Goal: Task Accomplishment & Management: Complete application form

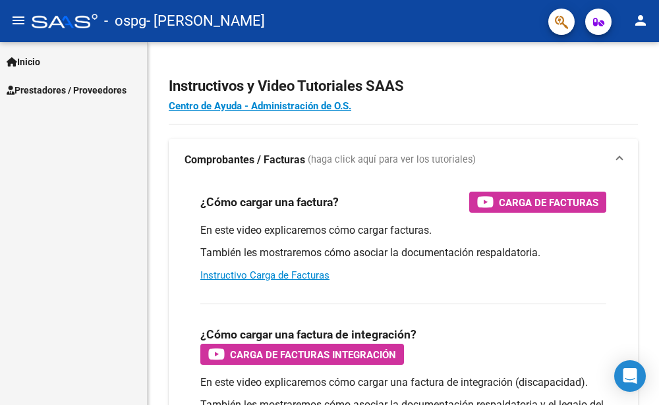
click at [35, 88] on span "Prestadores / Proveedores" at bounding box center [67, 90] width 120 height 14
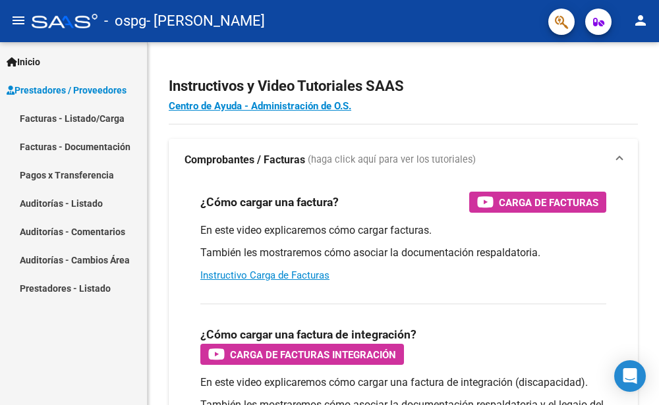
click at [96, 118] on link "Facturas - Listado/Carga" at bounding box center [73, 118] width 147 height 28
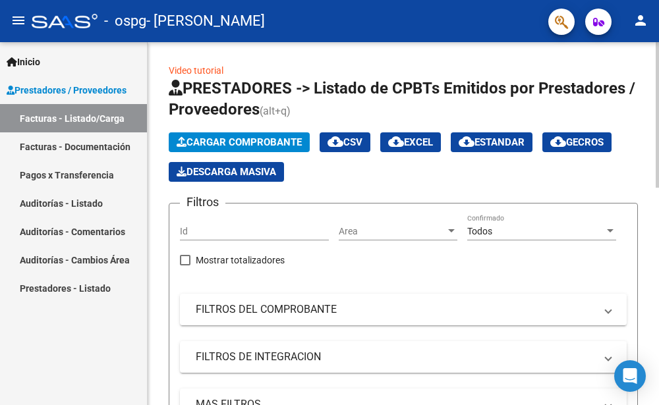
click at [194, 142] on span "Cargar Comprobante" at bounding box center [239, 142] width 125 height 12
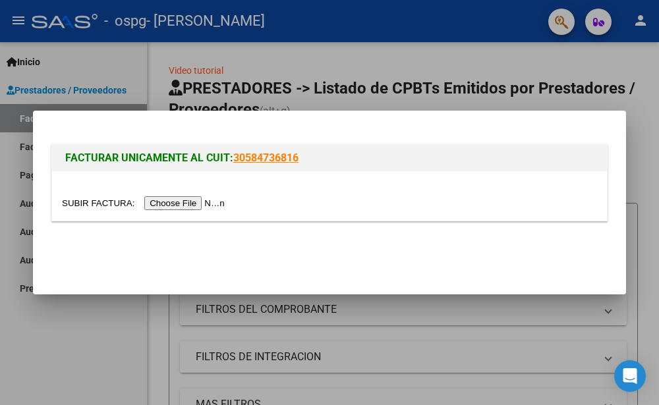
click at [177, 203] on input "file" at bounding box center [145, 203] width 167 height 14
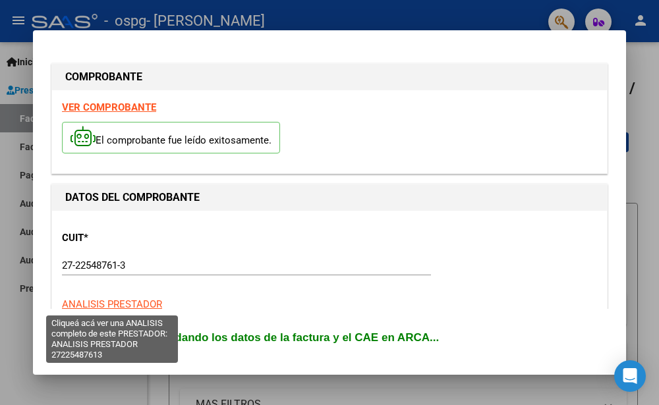
click at [109, 303] on span "ANALISIS PRESTADOR" at bounding box center [112, 304] width 100 height 12
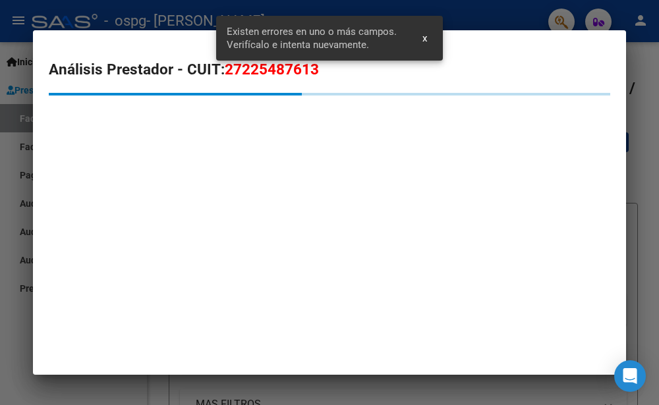
scroll to position [302, 0]
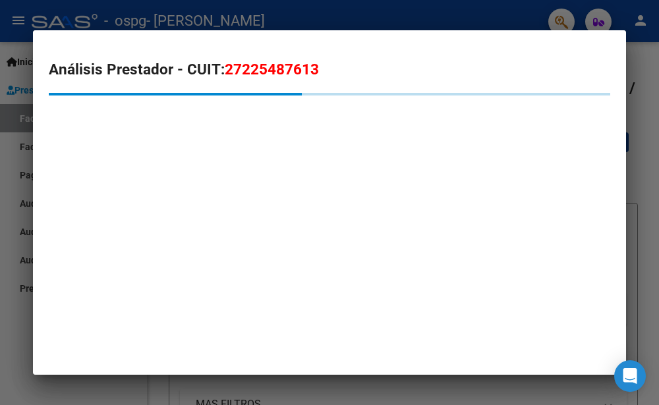
click at [428, 232] on mat-dialog-container "Análisis Prestador - CUIT: 27225487613" at bounding box center [329, 202] width 593 height 345
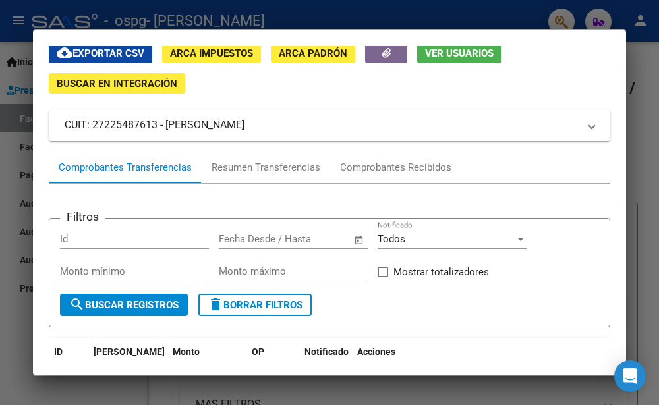
scroll to position [28, 0]
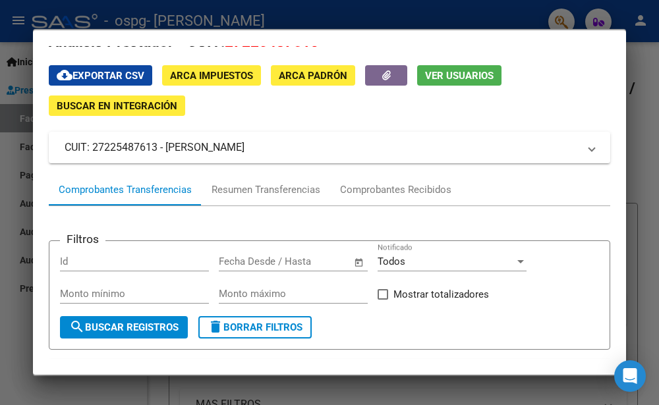
click at [100, 105] on span "Buscar en Integración" at bounding box center [117, 106] width 121 height 12
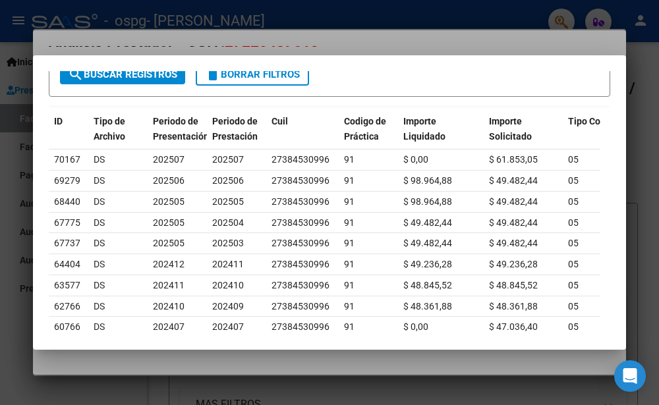
scroll to position [118, 0]
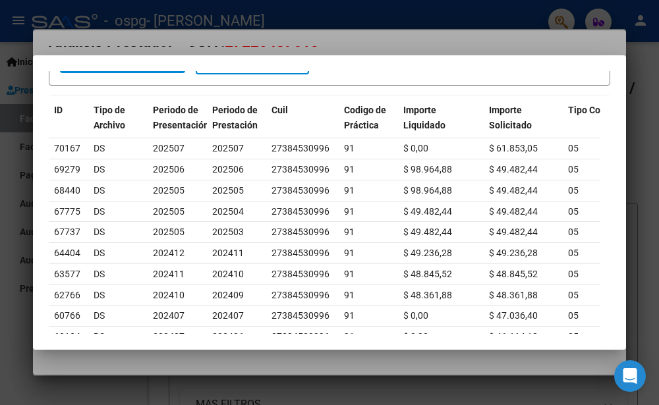
drag, startPoint x: 615, startPoint y: 217, endPoint x: 613, endPoint y: 233, distance: 16.0
click at [613, 233] on mat-dialog-content "Integración DR.ENVIO .DevOk Legajos Integración Pedido Integración a SSS Filtro…" at bounding box center [329, 203] width 593 height 264
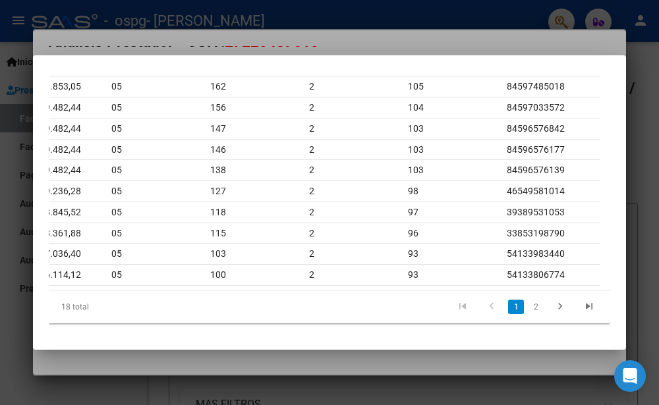
scroll to position [64, 0]
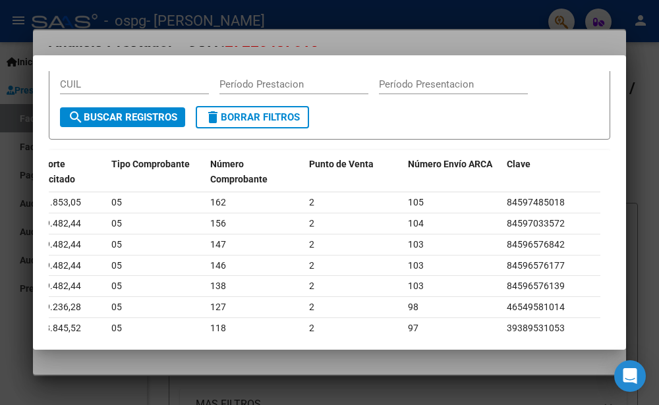
click at [100, 75] on div "CUIL" at bounding box center [134, 84] width 149 height 20
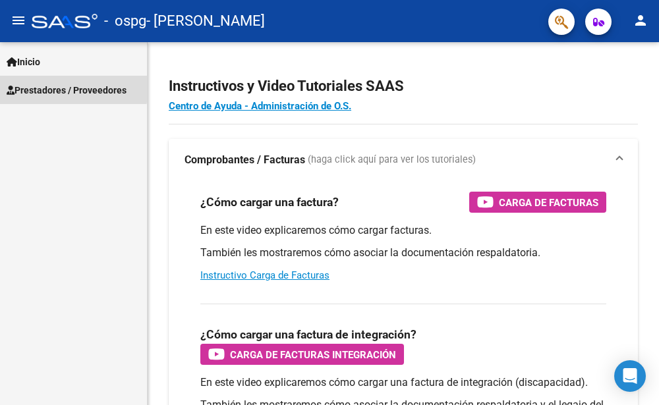
click at [58, 87] on span "Prestadores / Proveedores" at bounding box center [67, 90] width 120 height 14
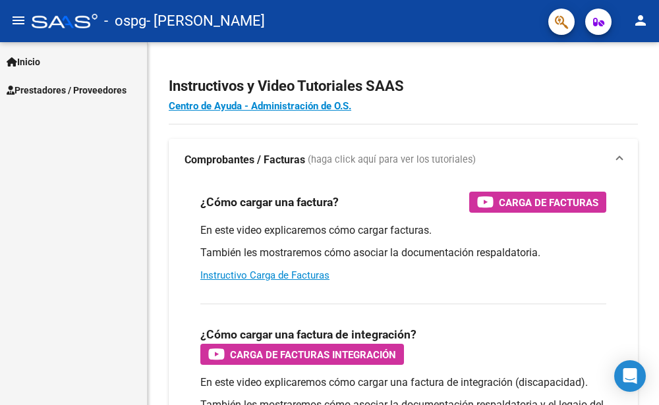
click at [58, 87] on span "Prestadores / Proveedores" at bounding box center [67, 90] width 120 height 14
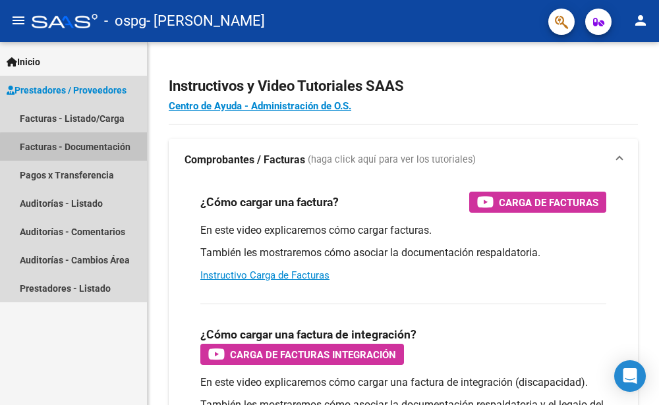
click at [79, 148] on link "Facturas - Documentación" at bounding box center [73, 146] width 147 height 28
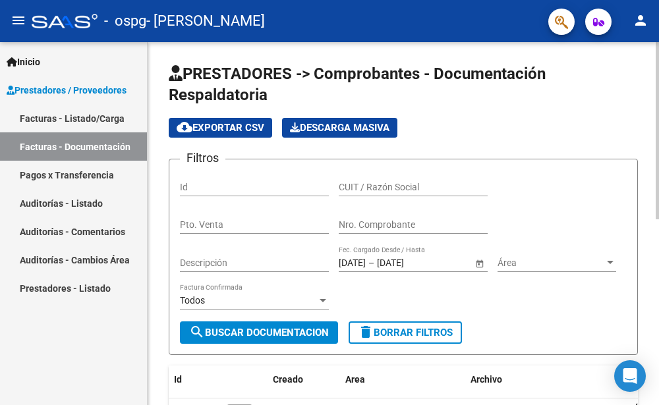
scroll to position [104, 0]
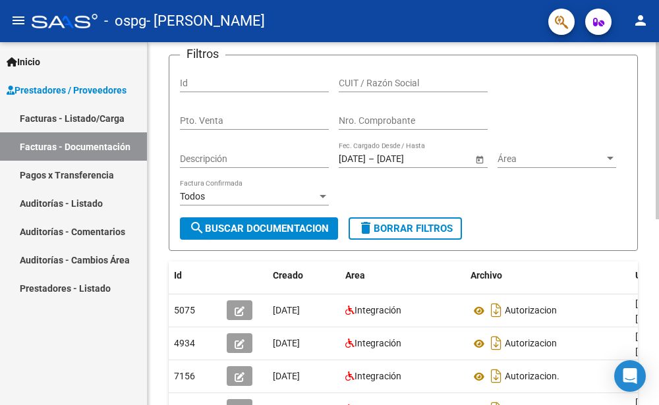
click at [658, 191] on html "menu - ospg - BICCO [PERSON_NAME] person Inicio Instructivos Contacto OS Presta…" at bounding box center [329, 202] width 659 height 405
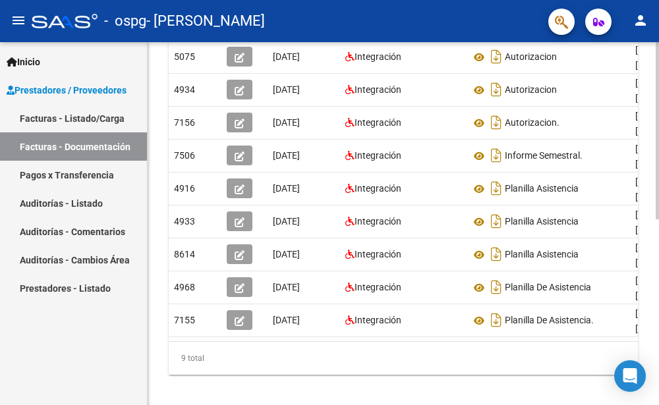
scroll to position [380, 0]
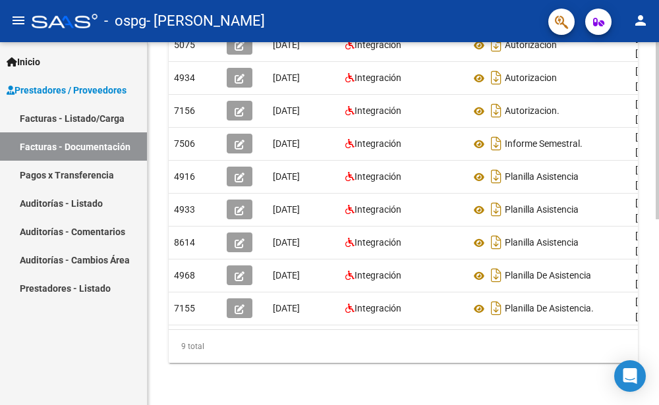
click at [658, 258] on html "menu - ospg - BICCO [PERSON_NAME] person Inicio Instructivos Contacto OS Presta…" at bounding box center [329, 202] width 659 height 405
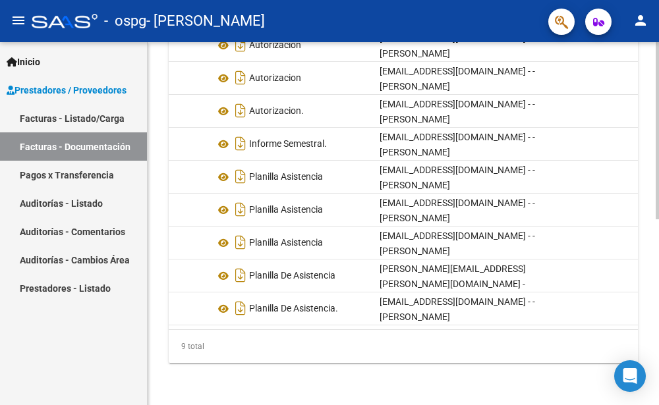
scroll to position [290, 0]
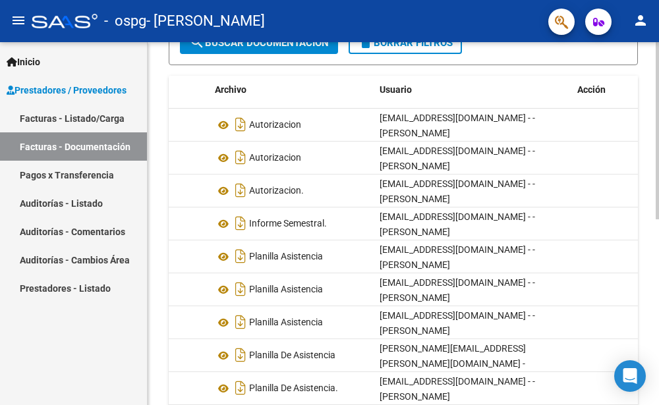
click at [654, 210] on div "PRESTADORES -> Comprobantes - Documentación Respaldatoria cloud_download Export…" at bounding box center [405, 118] width 515 height 733
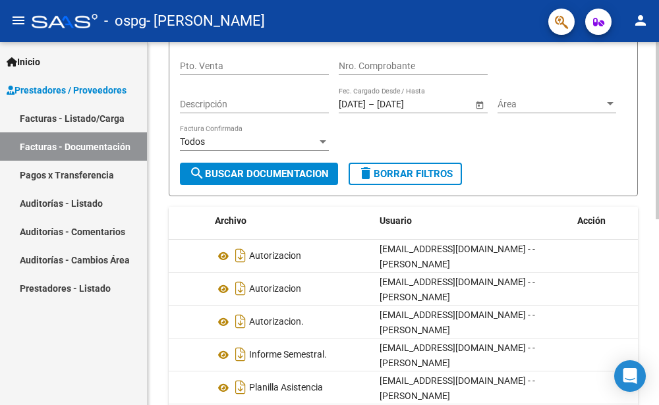
scroll to position [0, 0]
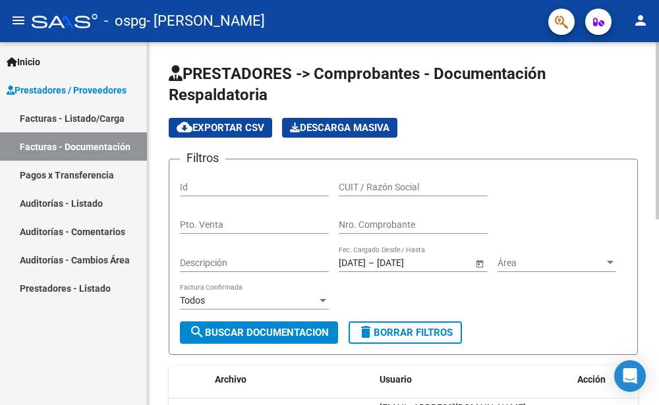
click at [636, 22] on div "menu - ospg - BICCO [PERSON_NAME] person Inicio Instructivos Contacto OS Presta…" at bounding box center [329, 202] width 659 height 405
click at [87, 145] on link "Facturas - Documentación" at bounding box center [73, 146] width 147 height 28
click at [201, 331] on mat-icon "search" at bounding box center [197, 332] width 16 height 16
click at [658, 0] on html "menu - ospg - BICCO [PERSON_NAME] person Inicio Instructivos Contacto OS Presta…" at bounding box center [329, 202] width 659 height 405
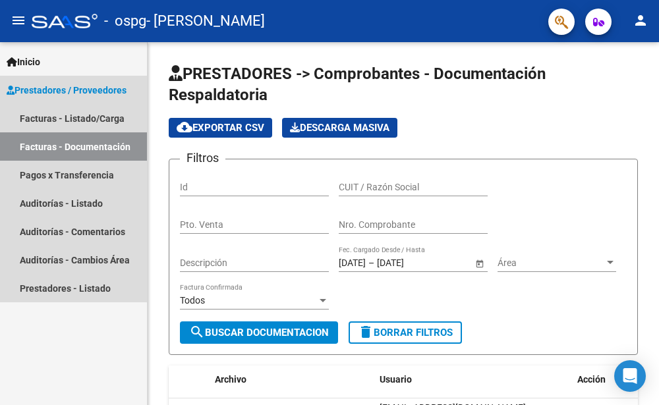
click at [67, 86] on span "Prestadores / Proveedores" at bounding box center [67, 90] width 120 height 14
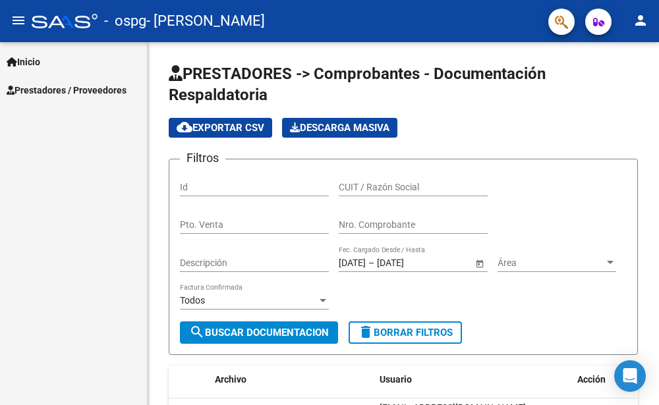
click at [90, 88] on span "Prestadores / Proveedores" at bounding box center [67, 90] width 120 height 14
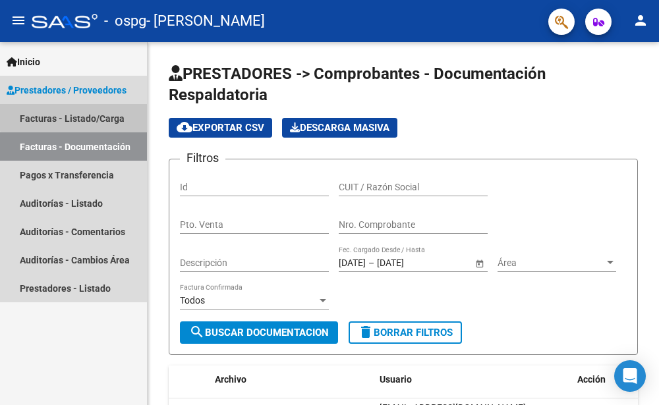
click at [91, 116] on link "Facturas - Listado/Carga" at bounding box center [73, 118] width 147 height 28
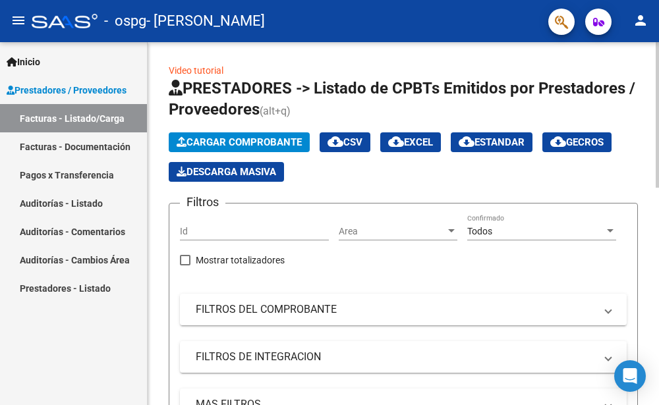
click at [241, 139] on span "Cargar Comprobante" at bounding box center [239, 142] width 125 height 12
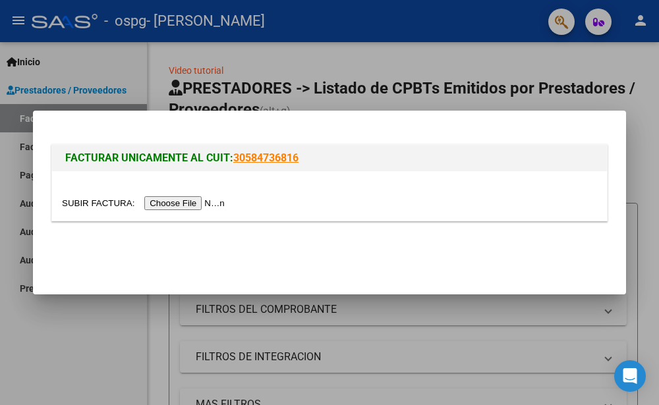
click at [183, 205] on input "file" at bounding box center [145, 203] width 167 height 14
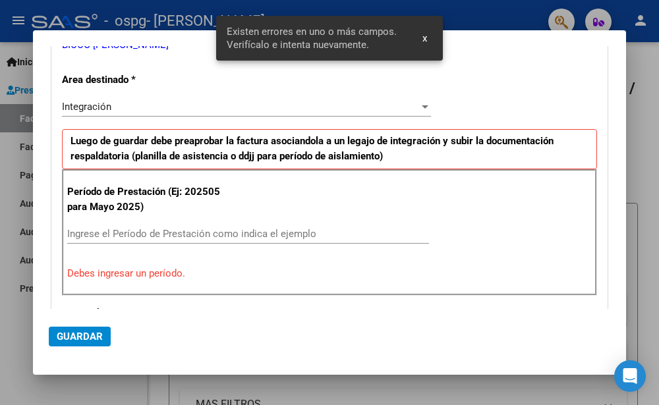
scroll to position [279, 0]
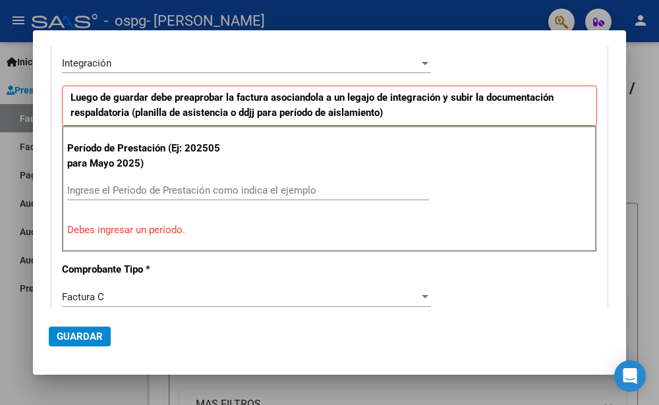
click at [109, 188] on input "Ingrese el Período de Prestación como indica el ejemplo" at bounding box center [248, 190] width 362 height 12
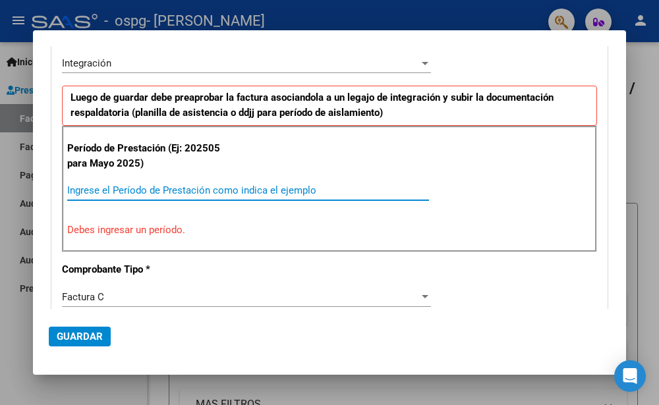
drag, startPoint x: 320, startPoint y: 192, endPoint x: 82, endPoint y: 233, distance: 241.9
click at [82, 233] on div "Período de Prestación (Ej: 202505 para [DATE]) Ingrese el Período de Prestación…" at bounding box center [329, 189] width 535 height 127
click at [132, 230] on p "Debes ingresar un período." at bounding box center [329, 230] width 524 height 15
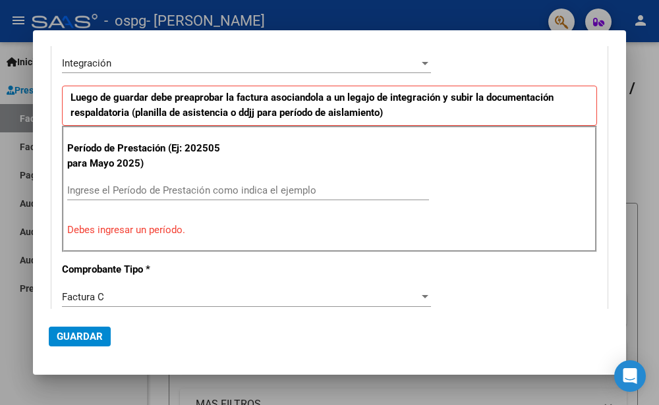
click at [84, 186] on input "Ingrese el Período de Prestación como indica el ejemplo" at bounding box center [248, 190] width 362 height 12
drag, startPoint x: 629, startPoint y: 138, endPoint x: 592, endPoint y: 161, distance: 44.1
click at [592, 161] on div "COMPROBANTE VER COMPROBANTE DATOS DEL COMPROBANTE CUIT * 27-22548761-3 Ingresar…" at bounding box center [329, 202] width 659 height 405
drag, startPoint x: 592, startPoint y: 161, endPoint x: 611, endPoint y: 189, distance: 33.6
click at [611, 189] on mat-dialog-content "COMPROBANTE VER COMPROBANTE DATOS DEL COMPROBANTE CUIT * 27-22548761-3 Ingresar…" at bounding box center [329, 178] width 593 height 264
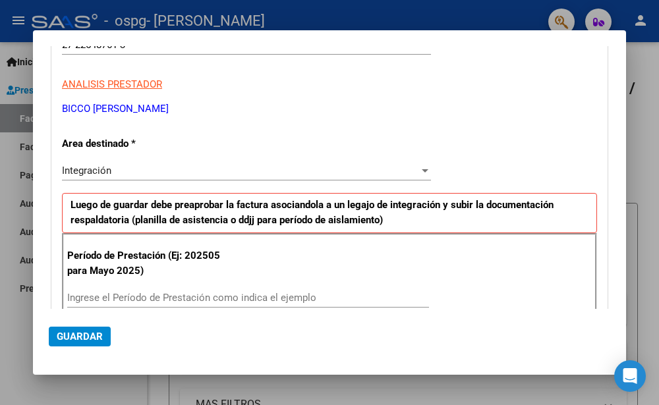
scroll to position [183, 0]
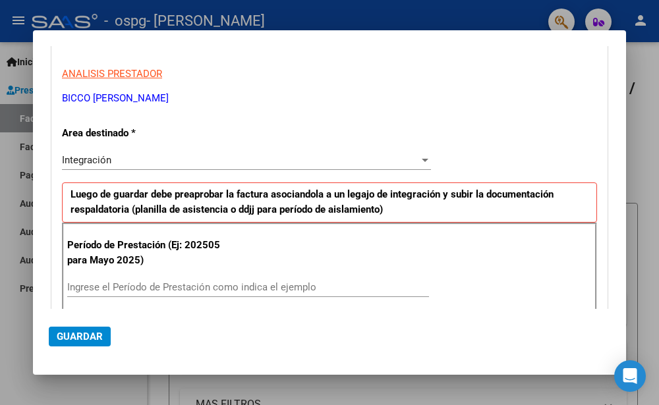
click at [422, 161] on div at bounding box center [425, 160] width 7 height 3
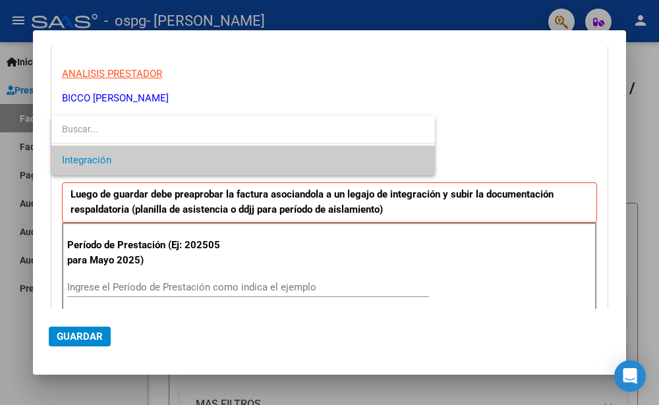
click at [263, 165] on span "Integración" at bounding box center [243, 161] width 362 height 30
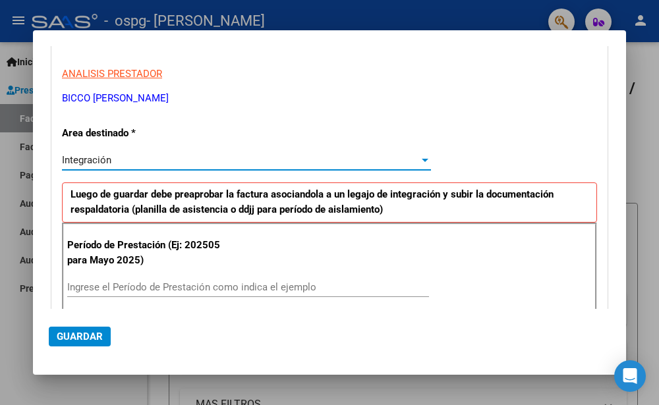
click at [84, 285] on input "Ingrese el Período de Prestación como indica el ejemplo" at bounding box center [248, 287] width 362 height 12
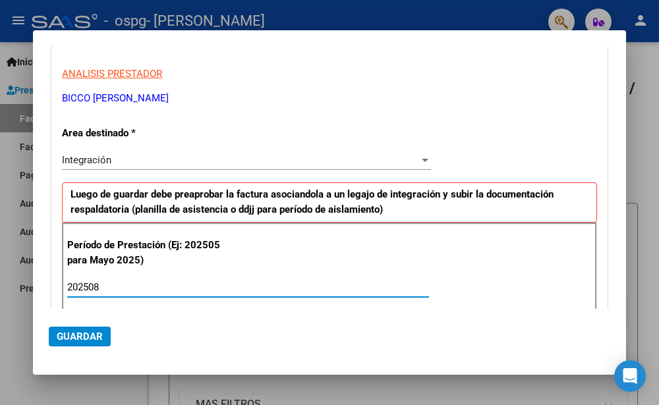
type input "202508"
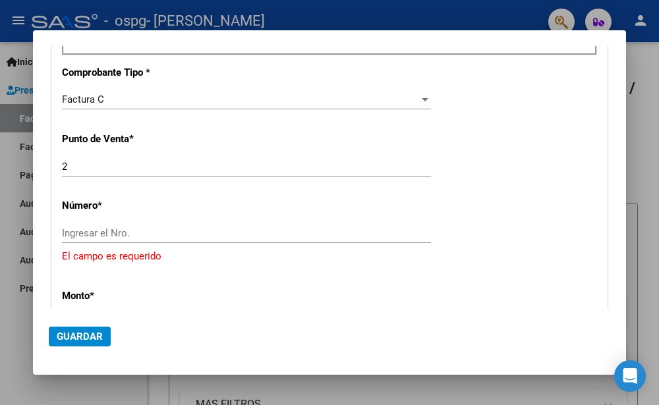
scroll to position [463, 0]
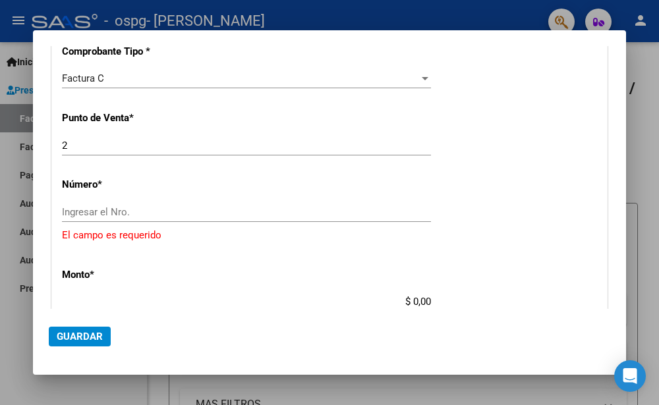
click at [68, 208] on input "Ingresar el Nro." at bounding box center [246, 212] width 369 height 12
click at [67, 210] on input "Ingresar el Nro." at bounding box center [246, 212] width 369 height 12
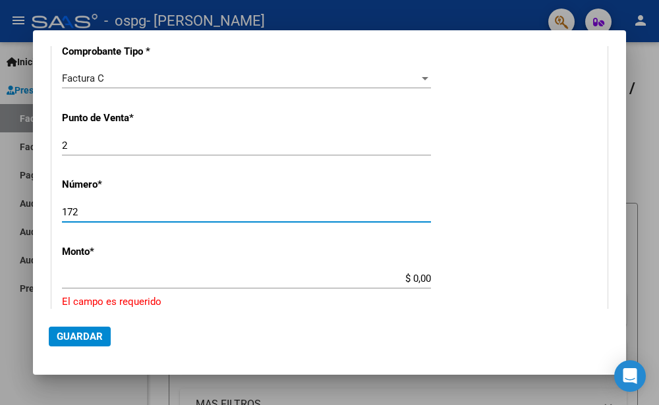
type input "172"
click at [128, 271] on div "$ 0,00 Ingresar el monto" at bounding box center [246, 279] width 369 height 20
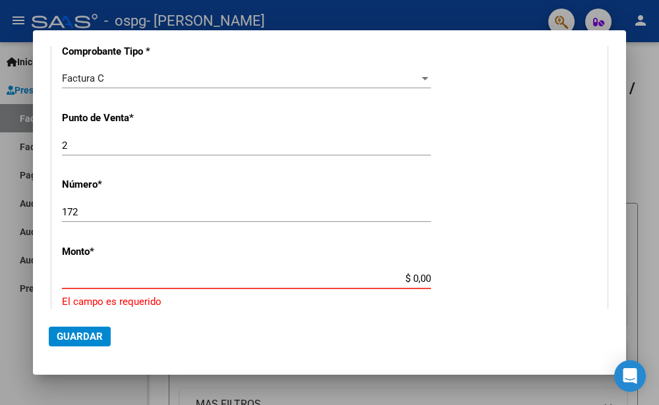
click at [69, 277] on input "$ 0,00" at bounding box center [246, 279] width 369 height 12
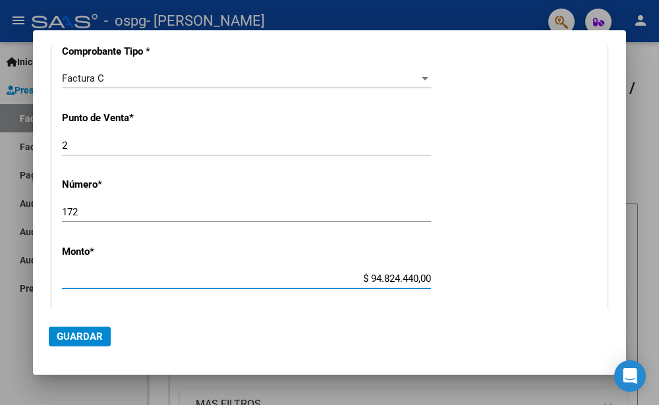
click at [422, 277] on input "$ 94.824.440,00" at bounding box center [246, 279] width 369 height 12
type input "$ 49.482,44"
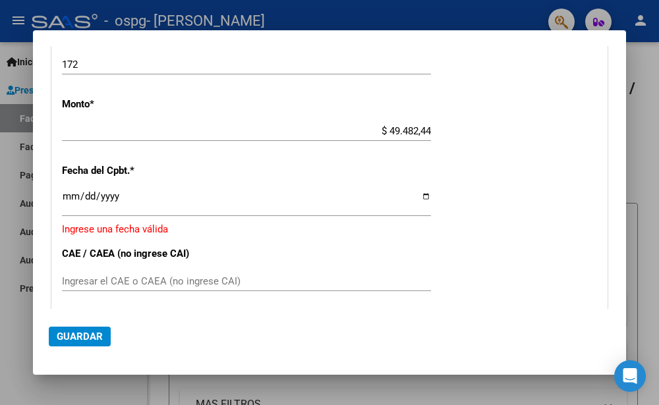
scroll to position [614, 0]
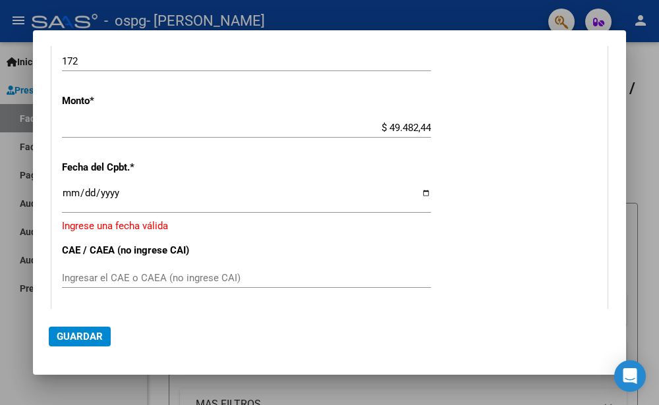
click at [420, 194] on input "Ingresar la fecha" at bounding box center [246, 198] width 369 height 21
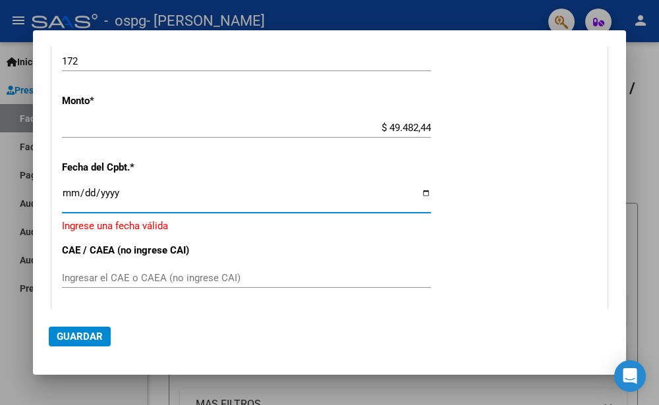
type input "[DATE]"
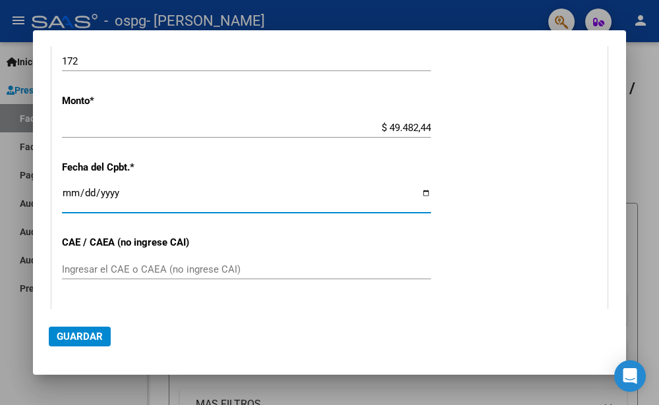
click at [66, 266] on input "Ingresar el CAE o CAEA (no ingrese CAI)" at bounding box center [246, 270] width 369 height 12
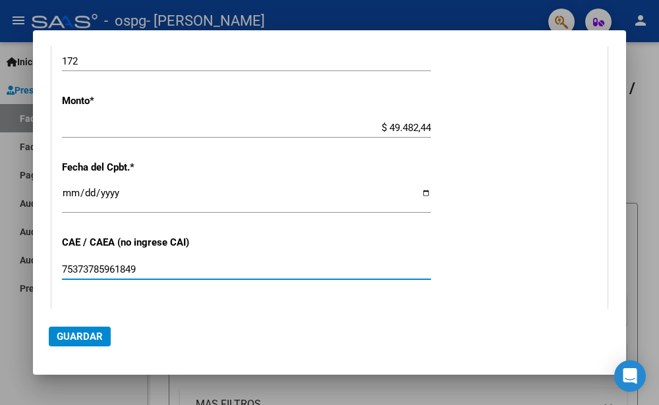
type input "75373785961849"
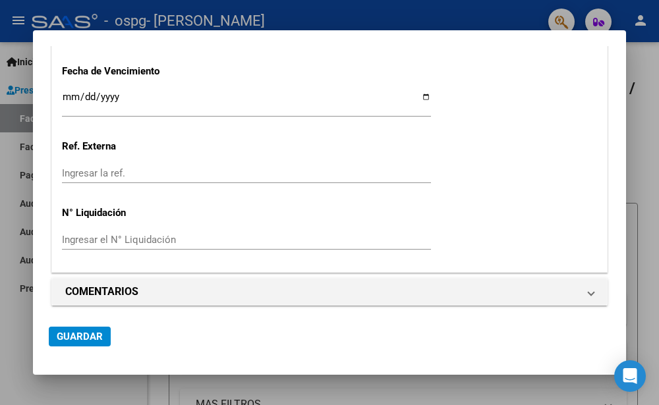
scroll to position [888, 0]
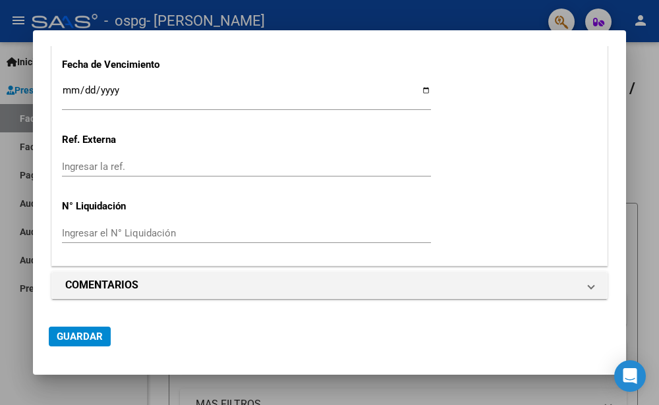
click at [68, 335] on span "Guardar" at bounding box center [80, 337] width 46 height 12
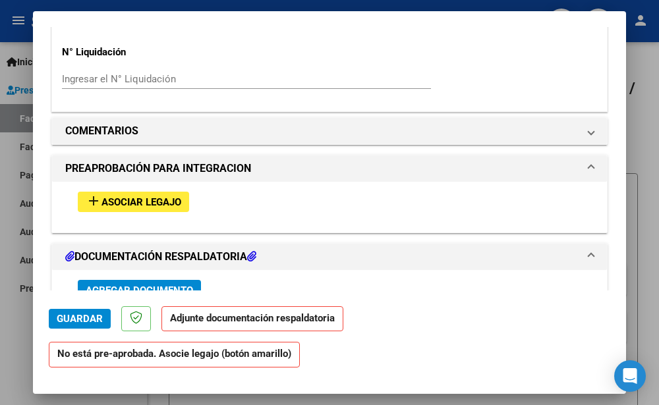
scroll to position [1017, 0]
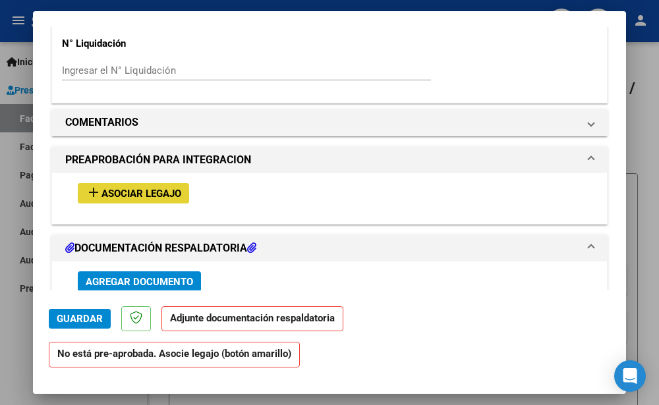
click at [137, 190] on span "Asociar Legajo" at bounding box center [141, 194] width 80 height 12
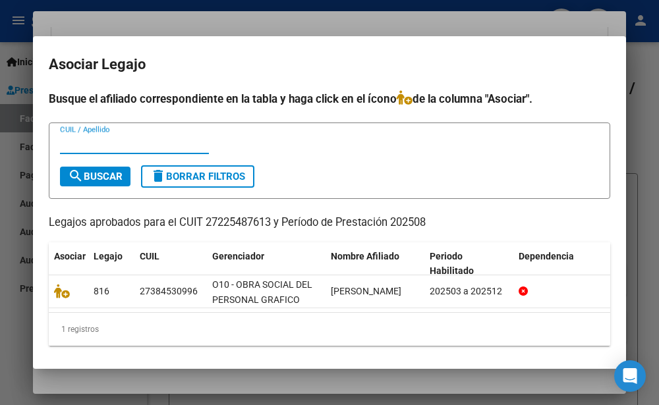
click at [104, 174] on span "search Buscar" at bounding box center [95, 177] width 55 height 12
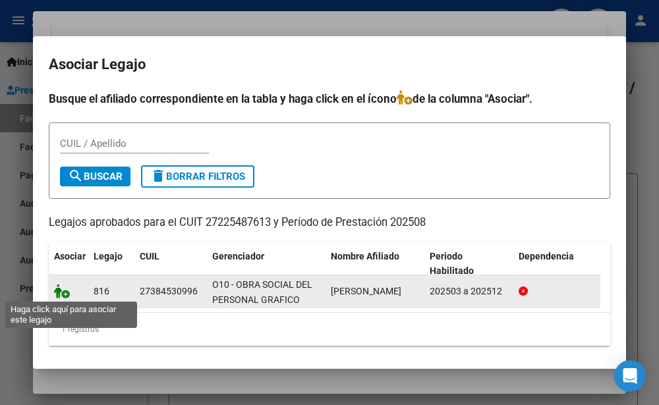
click at [63, 291] on icon at bounding box center [62, 291] width 16 height 14
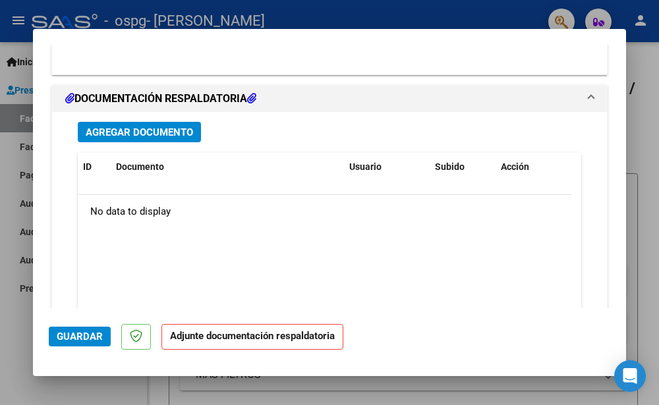
scroll to position [1396, 0]
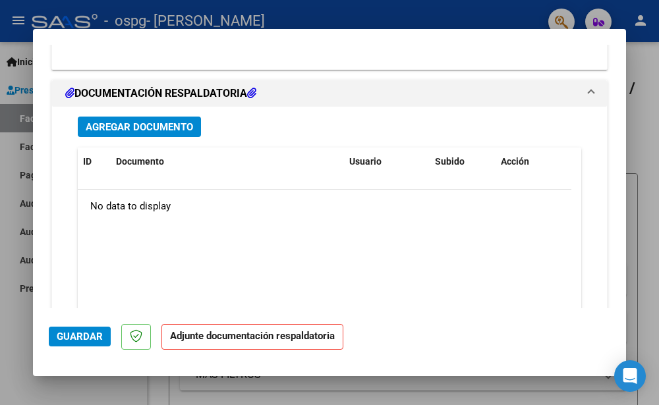
click at [127, 125] on span "Agregar Documento" at bounding box center [139, 127] width 107 height 12
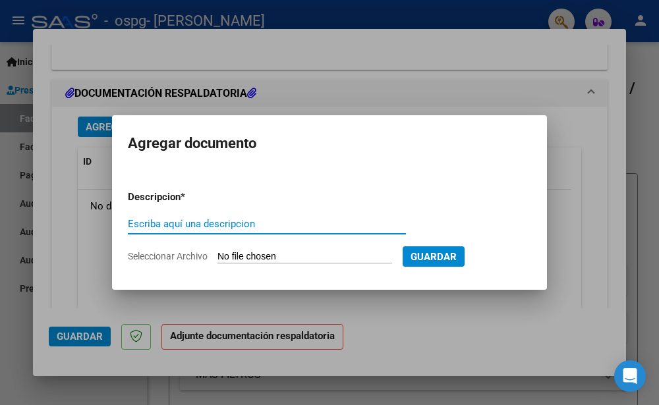
click at [136, 223] on input "Escriba aquí una descripcion" at bounding box center [267, 224] width 278 height 12
type input "auto"
click at [178, 255] on span "Seleccionar Archivo" at bounding box center [168, 256] width 80 height 11
click at [217, 255] on input "Seleccionar Archivo" at bounding box center [304, 257] width 175 height 13
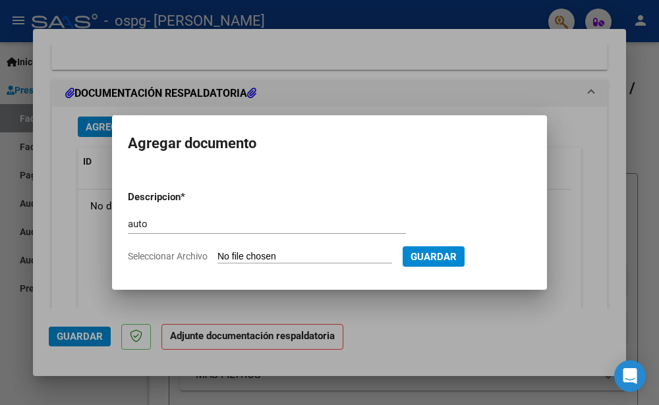
type input "C:\fakepath\AUTORIZACIONES 2025. [PERSON_NAME]..odt"
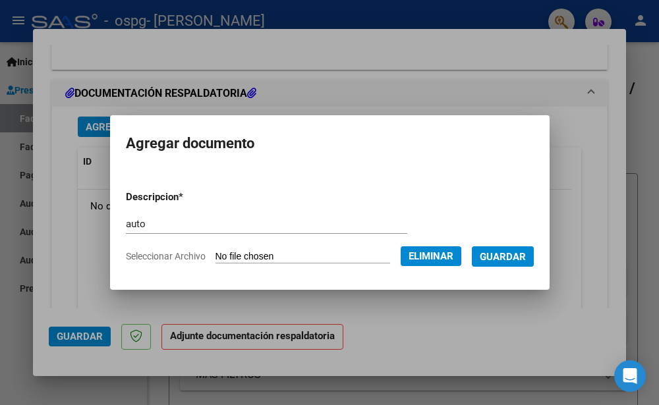
click at [519, 253] on span "Guardar" at bounding box center [503, 257] width 46 height 12
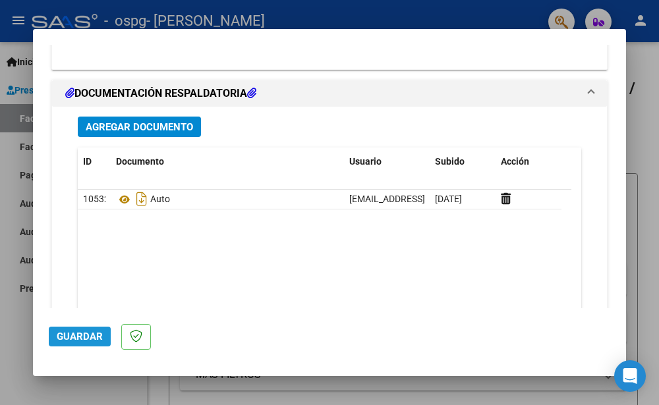
click at [75, 335] on span "Guardar" at bounding box center [80, 337] width 46 height 12
